Goal: Transaction & Acquisition: Download file/media

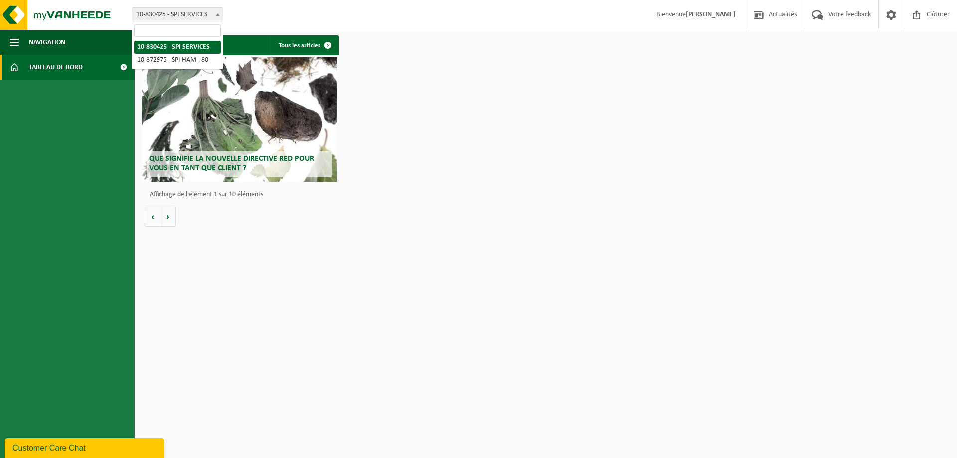
click at [218, 15] on b at bounding box center [218, 14] width 4 height 2
select select "106013"
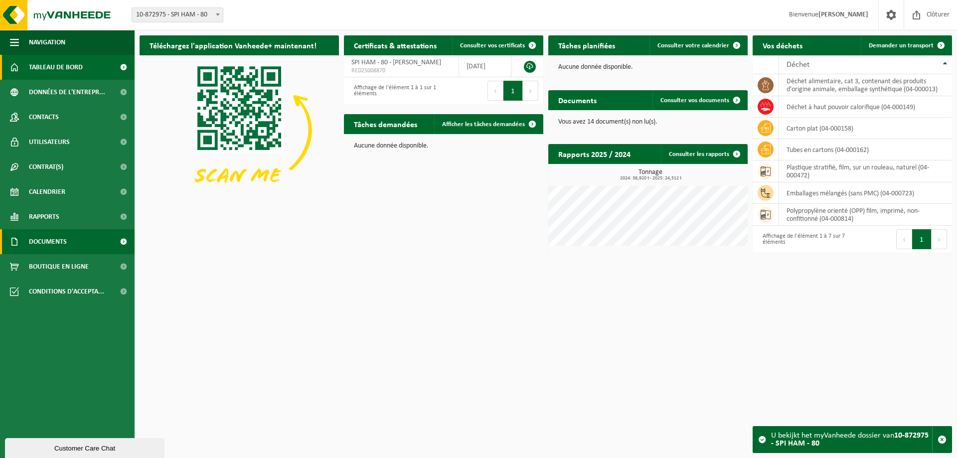
click at [56, 231] on span "Documents" at bounding box center [48, 241] width 38 height 25
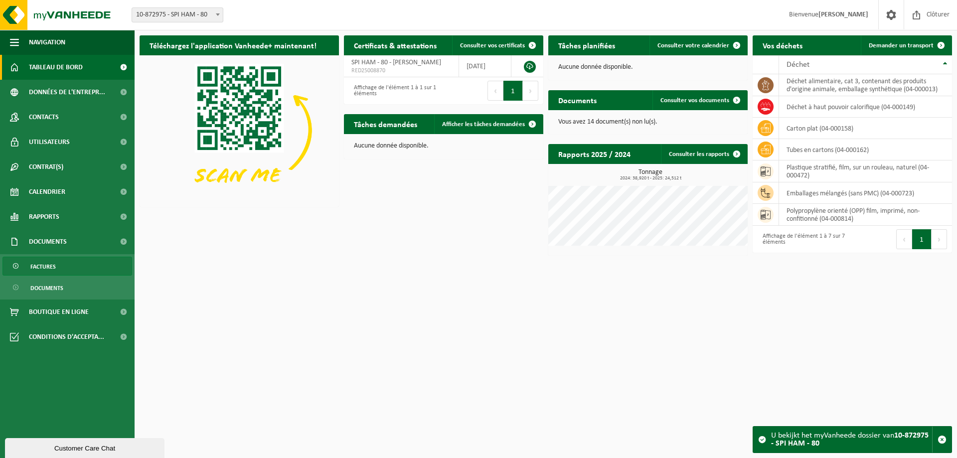
click at [39, 268] on span "Factures" at bounding box center [42, 266] width 25 height 19
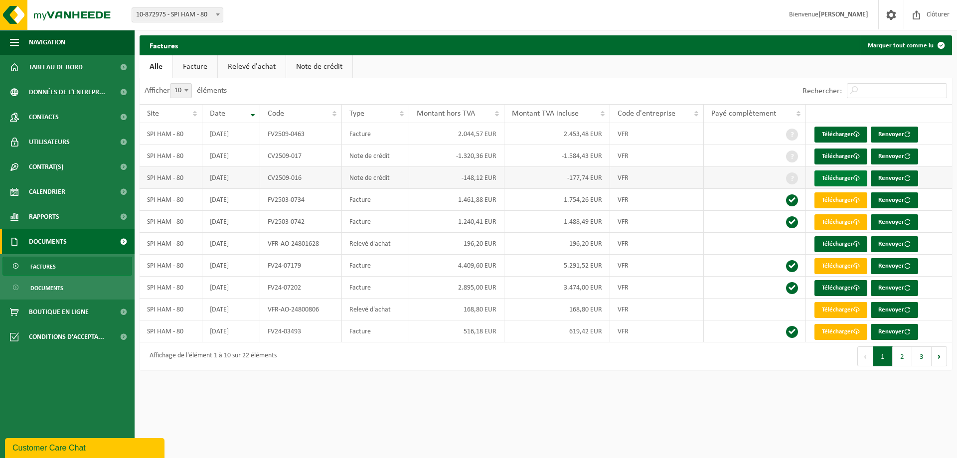
click at [847, 181] on link "Télécharger" at bounding box center [840, 178] width 53 height 16
click at [838, 157] on link "Télécharger" at bounding box center [840, 157] width 53 height 16
click at [40, 289] on span "Documents" at bounding box center [46, 288] width 33 height 19
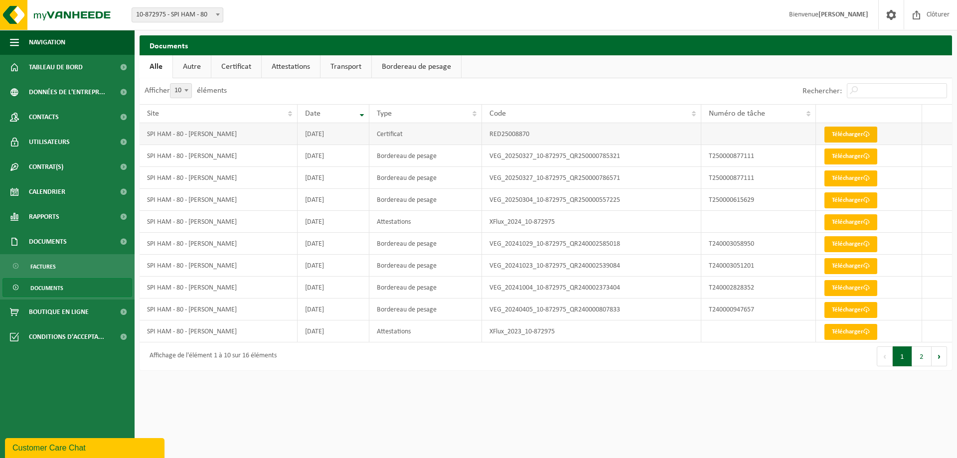
click at [850, 136] on link "Télécharger" at bounding box center [850, 135] width 53 height 16
click at [232, 67] on link "Certificat" at bounding box center [236, 66] width 50 height 23
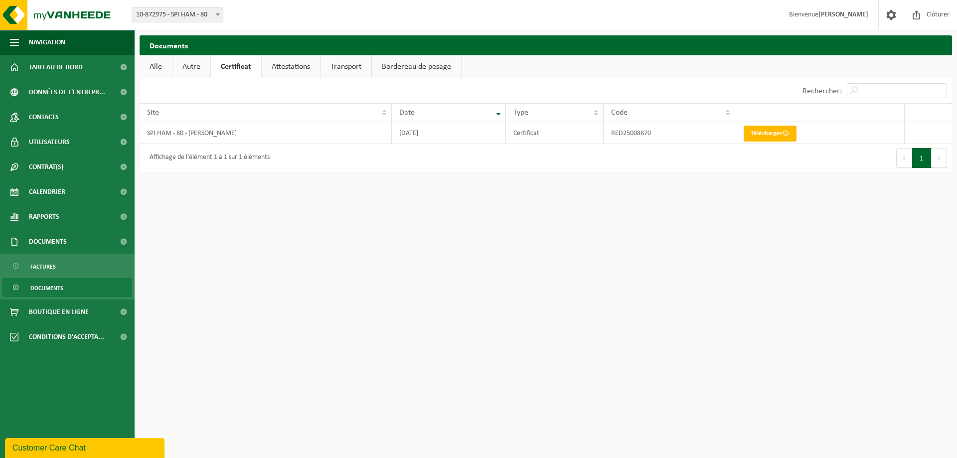
click at [294, 71] on link "Attestations" at bounding box center [291, 66] width 58 height 23
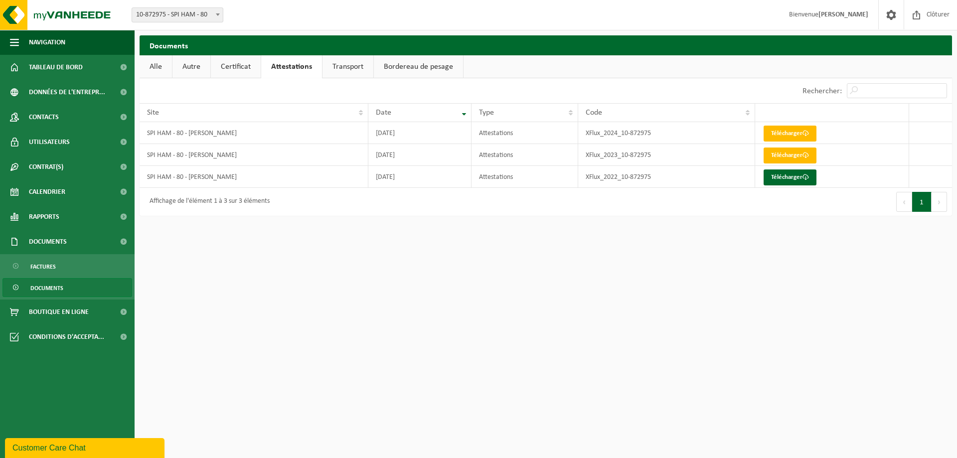
click at [236, 70] on link "Certificat" at bounding box center [236, 66] width 50 height 23
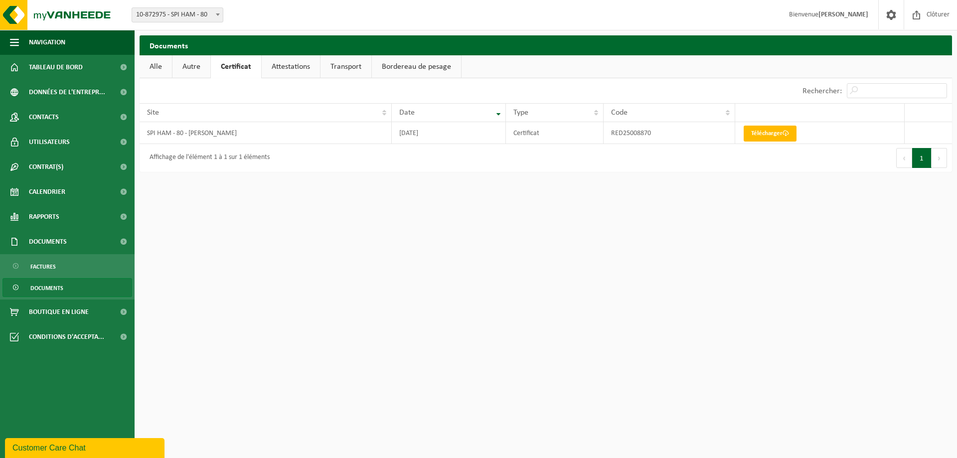
click at [192, 65] on link "Autre" at bounding box center [191, 66] width 38 height 23
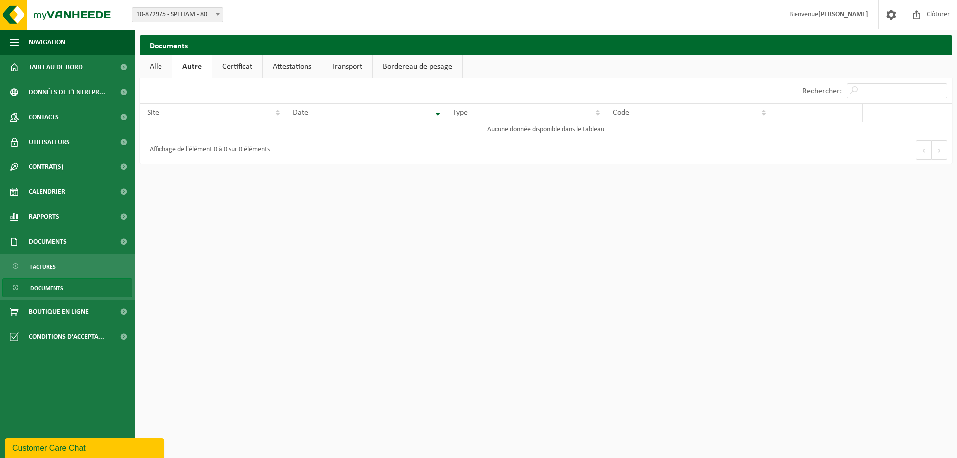
click at [153, 65] on link "Alle" at bounding box center [156, 66] width 32 height 23
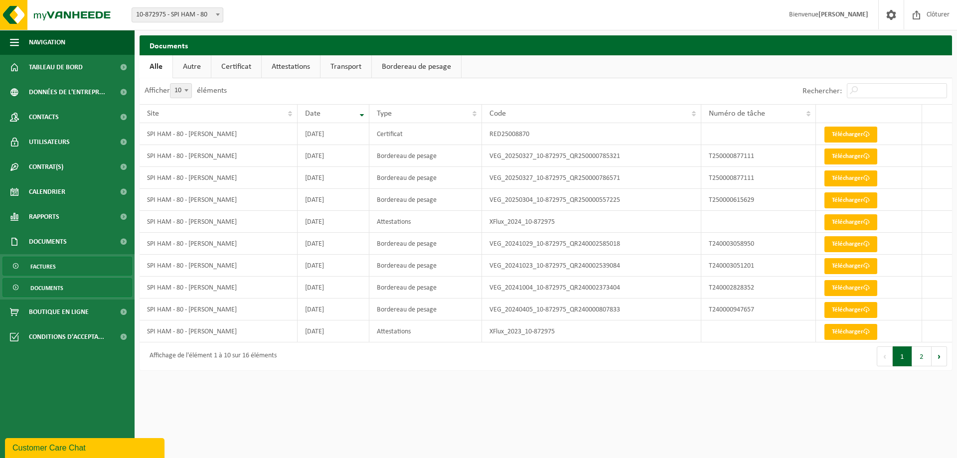
click at [50, 268] on span "Factures" at bounding box center [42, 266] width 25 height 19
